Goal: Navigation & Orientation: Find specific page/section

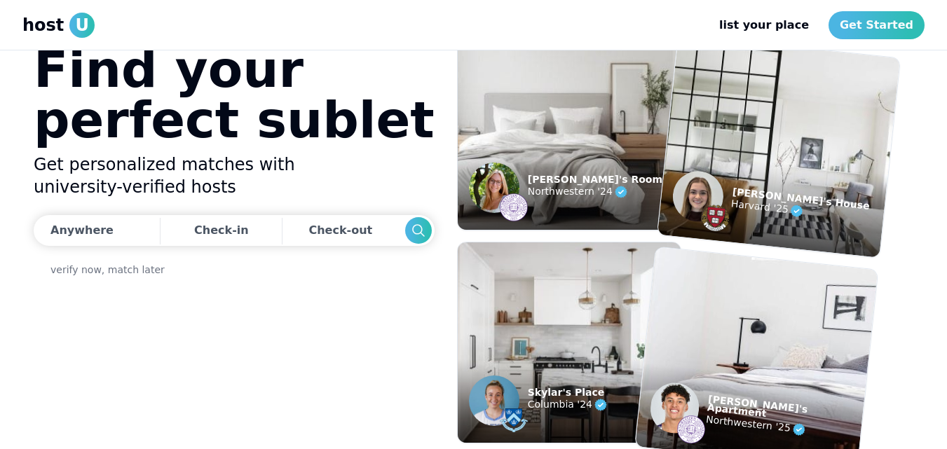
click at [69, 22] on span "U" at bounding box center [81, 25] width 25 height 25
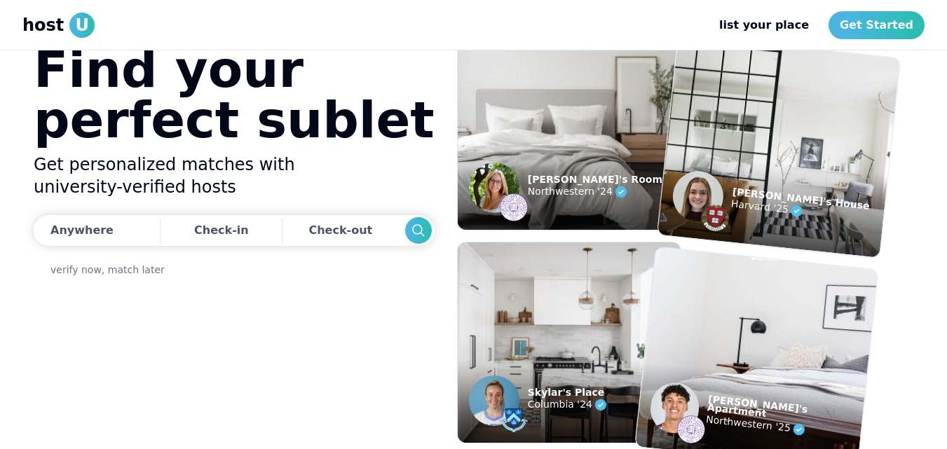
click at [629, 194] on figcaption "[PERSON_NAME]'s Room Northwestern '24" at bounding box center [569, 188] width 223 height 84
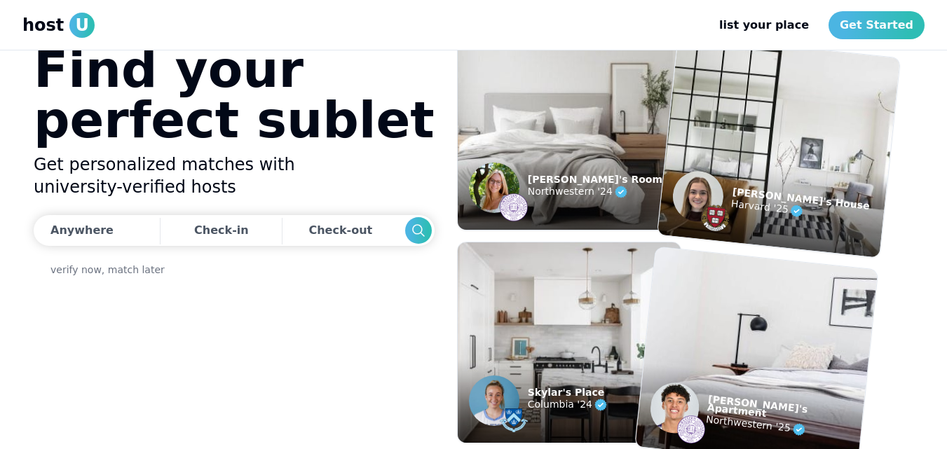
click at [716, 309] on img at bounding box center [756, 358] width 267 height 245
click at [718, 404] on p "[PERSON_NAME]'s Apartment" at bounding box center [785, 411] width 156 height 33
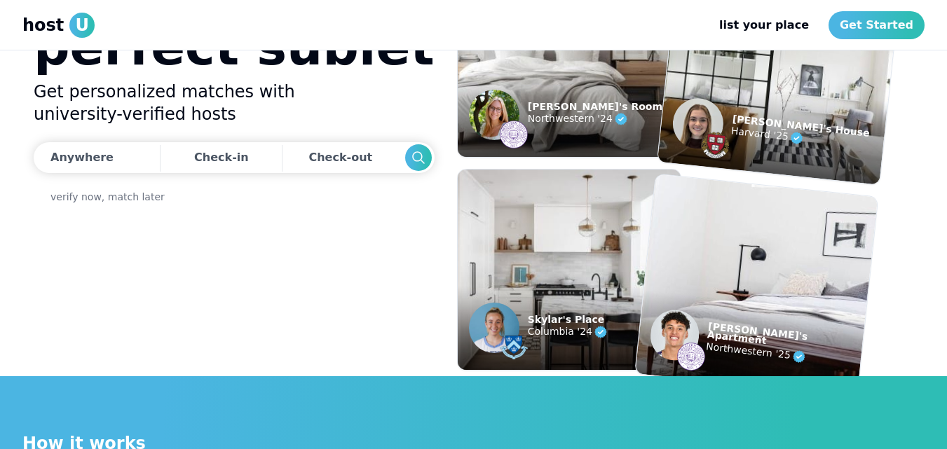
scroll to position [210, 0]
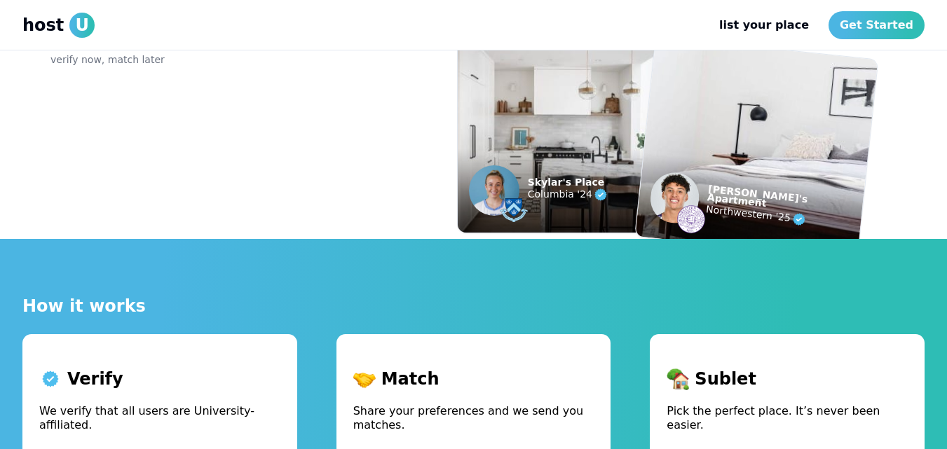
click at [740, 215] on p "Northwestern '25" at bounding box center [783, 217] width 156 height 33
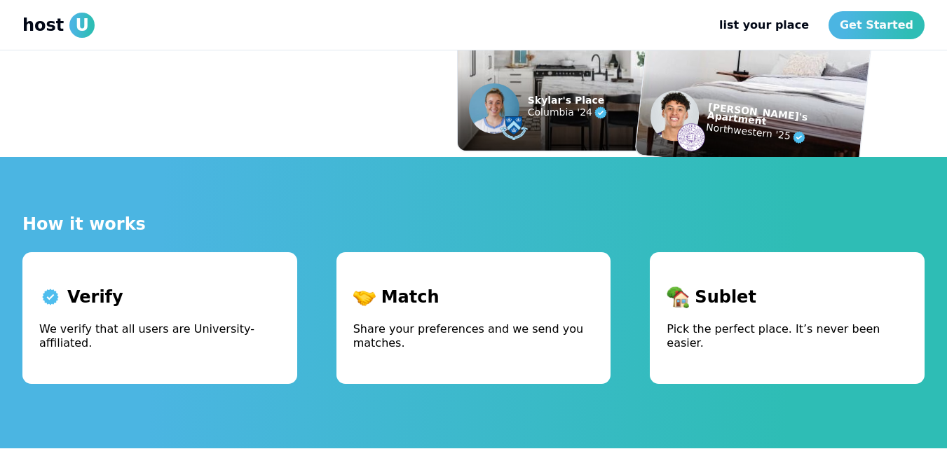
scroll to position [421, 0]
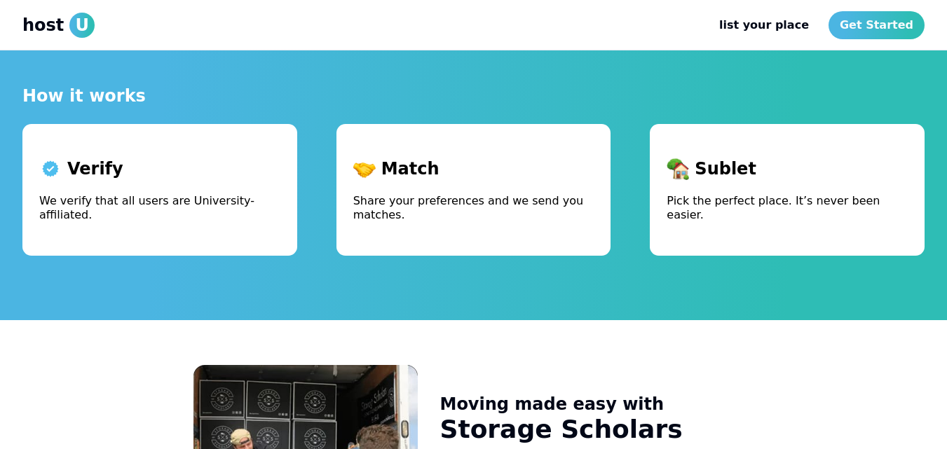
click at [207, 192] on div "Verify We verify that all users are University-affiliated." at bounding box center [159, 190] width 275 height 132
click at [465, 179] on p "Match" at bounding box center [473, 169] width 241 height 22
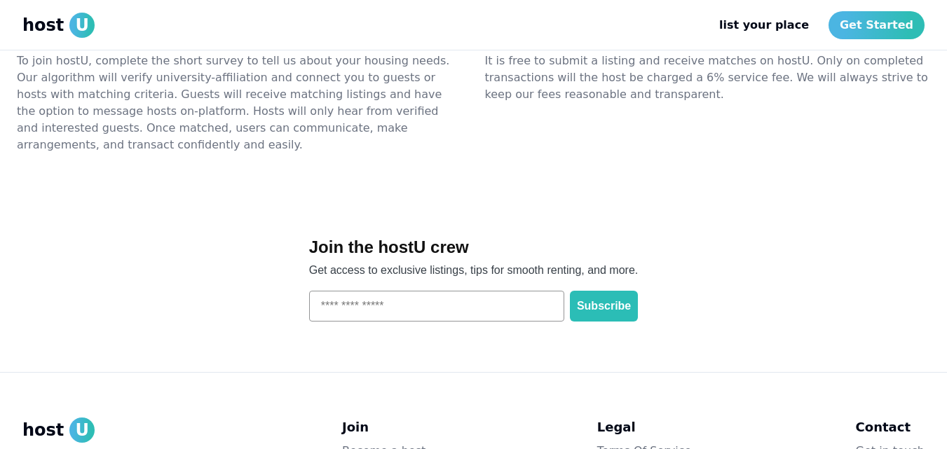
scroll to position [1670, 0]
